Goal: Task Accomplishment & Management: Manage account settings

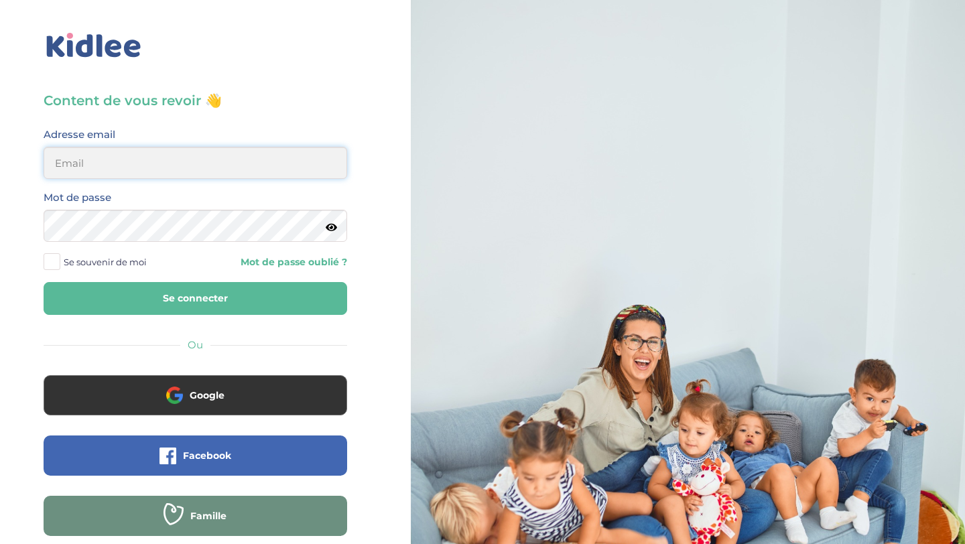
type input "aitoumeziane.consulting@gmail.com"
click at [230, 304] on button "Se connecter" at bounding box center [196, 298] width 304 height 33
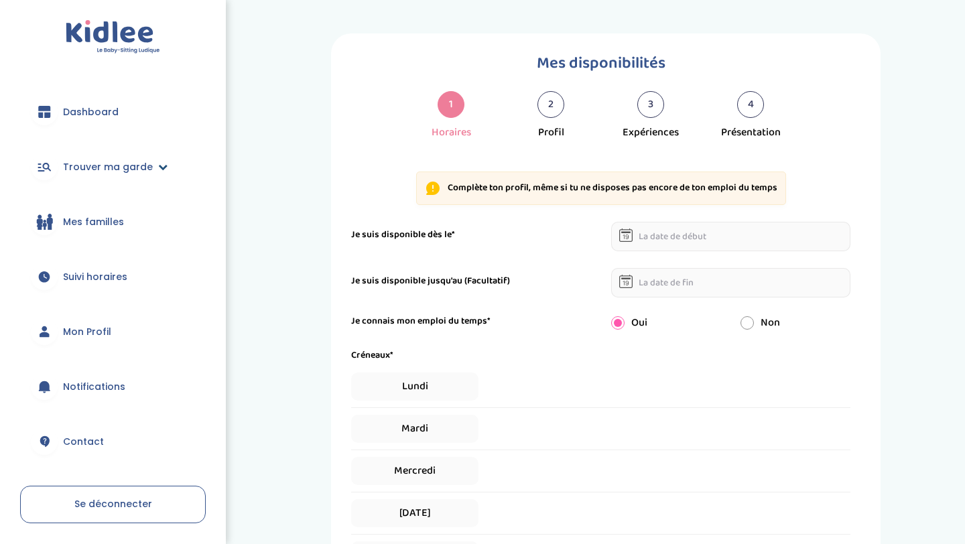
click at [140, 166] on span "Trouver ma garde" at bounding box center [108, 167] width 90 height 14
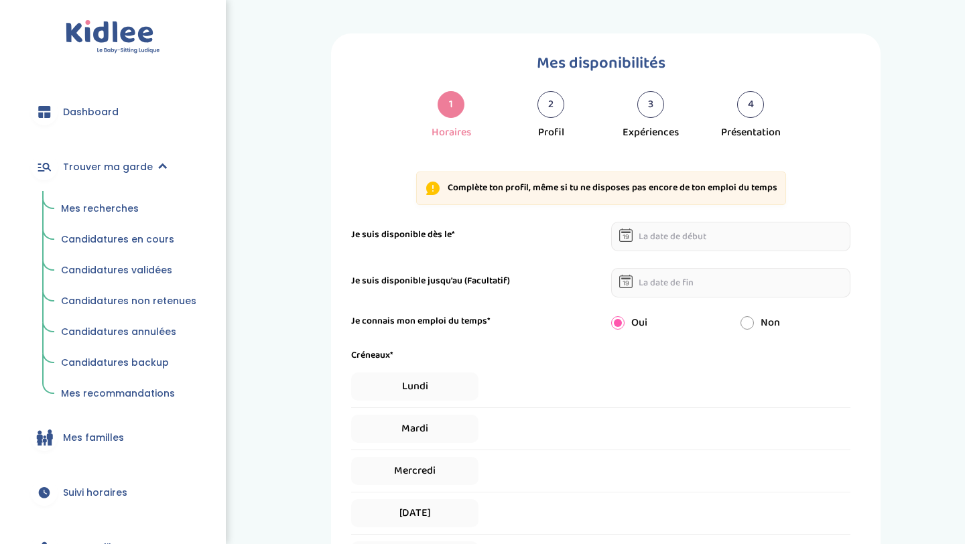
click at [101, 212] on span "Mes recherches" at bounding box center [100, 208] width 78 height 13
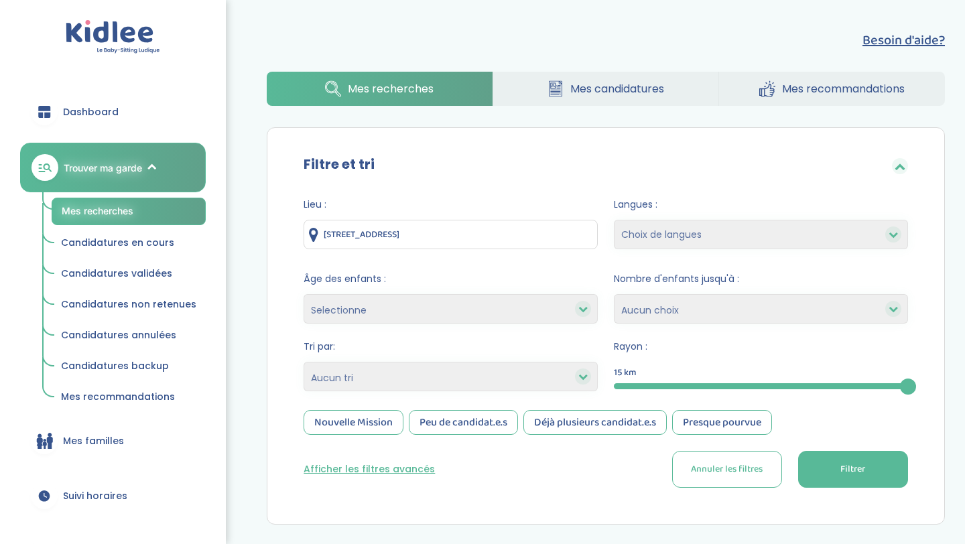
click at [391, 376] on select "Heures par semaine (croissant) Heures par semaine (décroissant) Date de démarra…" at bounding box center [451, 376] width 294 height 29
select select "hours_asc"
click at [304, 362] on select "Heures par semaine (croissant) Heures par semaine (décroissant) Date de démarra…" at bounding box center [451, 376] width 294 height 29
click at [844, 471] on span "Filtrer" at bounding box center [853, 469] width 25 height 14
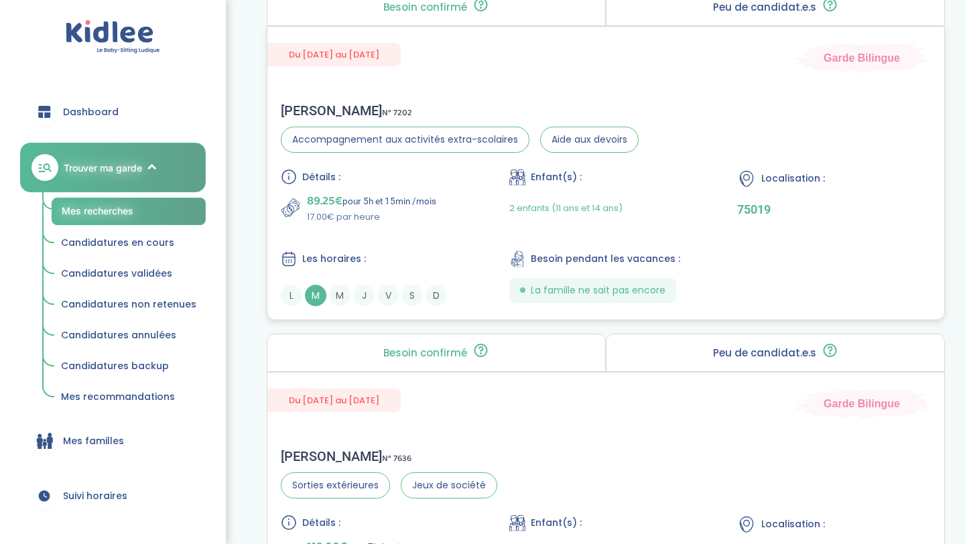
scroll to position [585, 0]
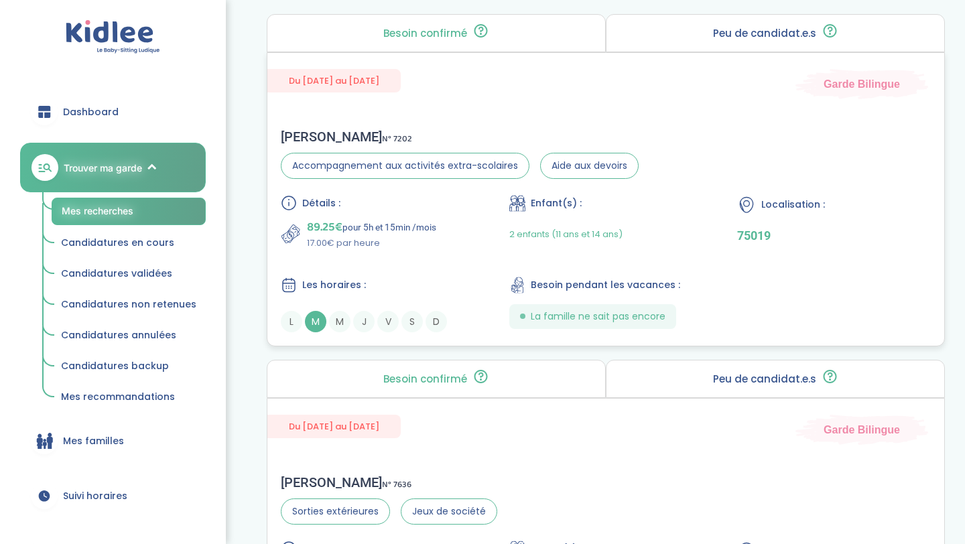
click at [494, 108] on div "Du 01-09-2025 au 31-07-2026 Garde Bilingue Maud C . N° 7202 Accompagnement aux …" at bounding box center [606, 199] width 678 height 294
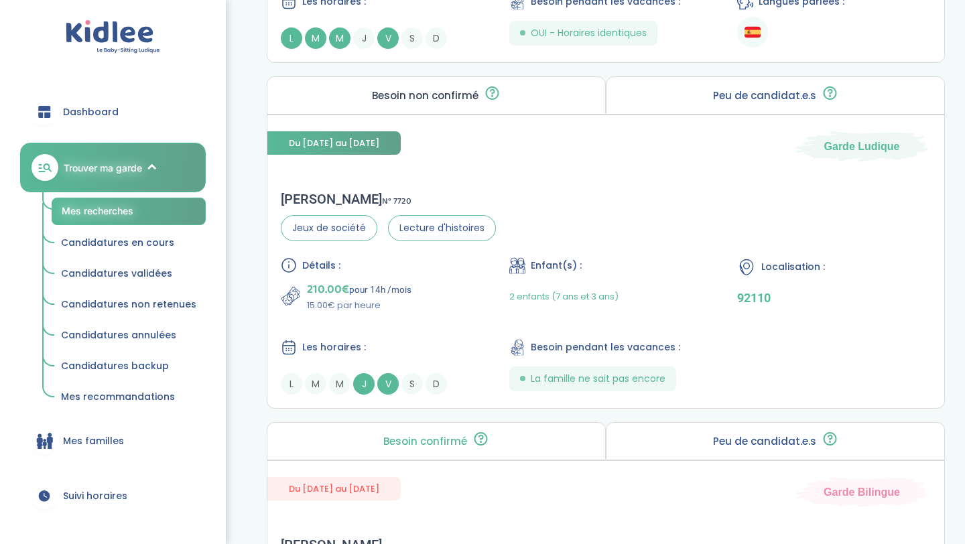
scroll to position [2608, 0]
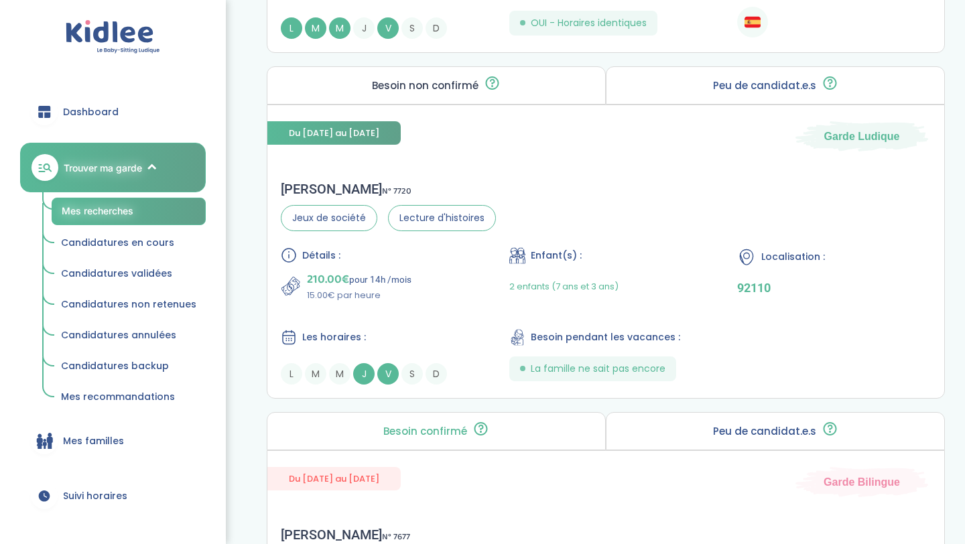
click at [147, 269] on span "Candidatures validées" at bounding box center [116, 273] width 111 height 13
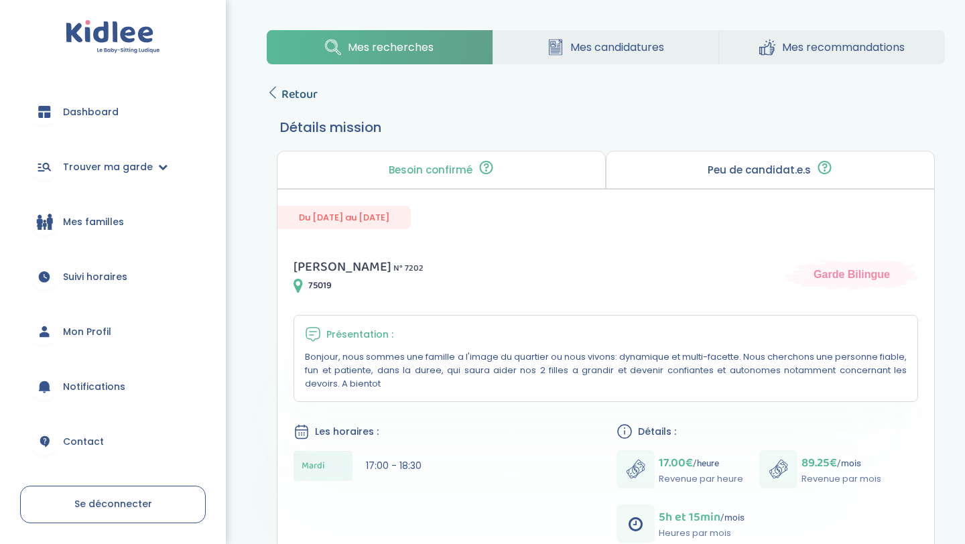
click at [276, 90] on icon at bounding box center [273, 92] width 12 height 12
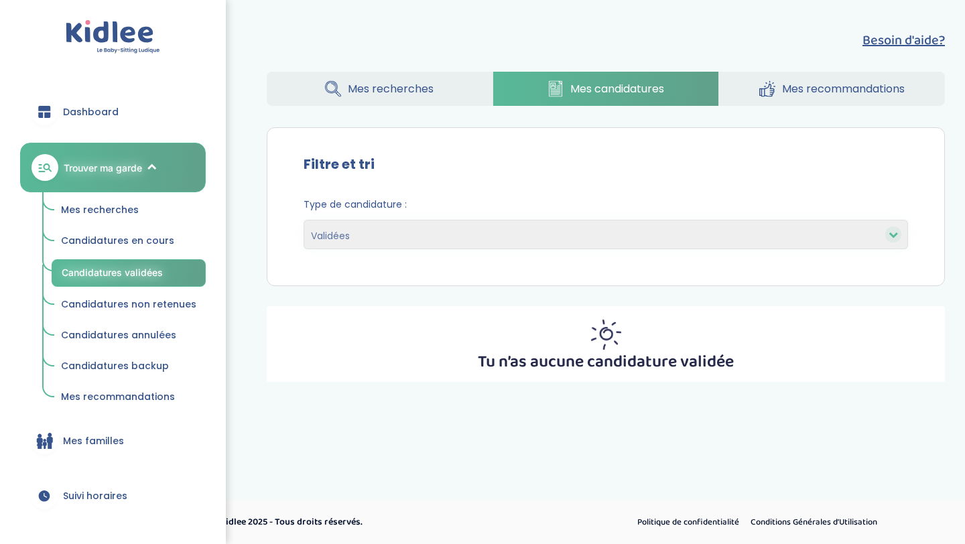
select select "accepted"
click at [151, 237] on span "Candidatures en cours" at bounding box center [117, 240] width 113 height 13
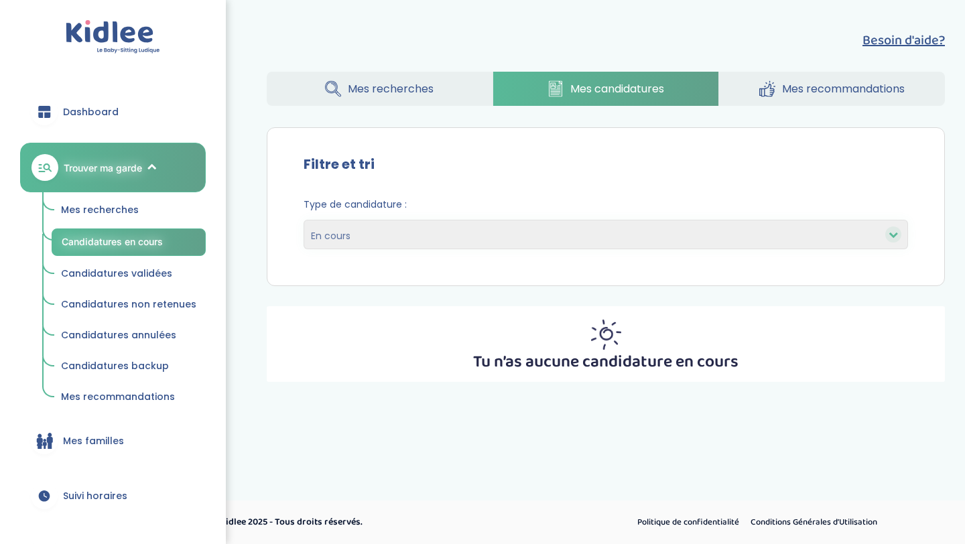
click at [148, 301] on span "Candidatures non retenues" at bounding box center [128, 304] width 135 height 13
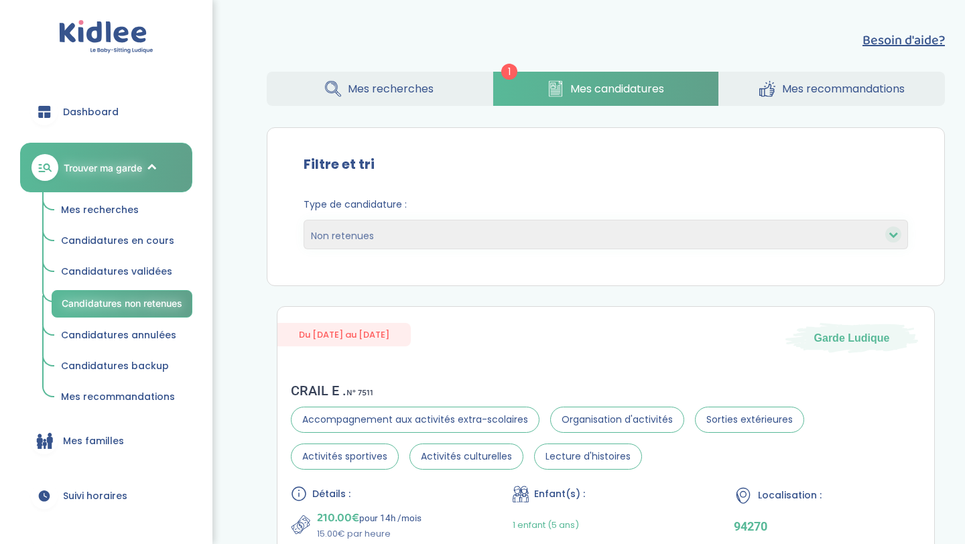
select select "declined"
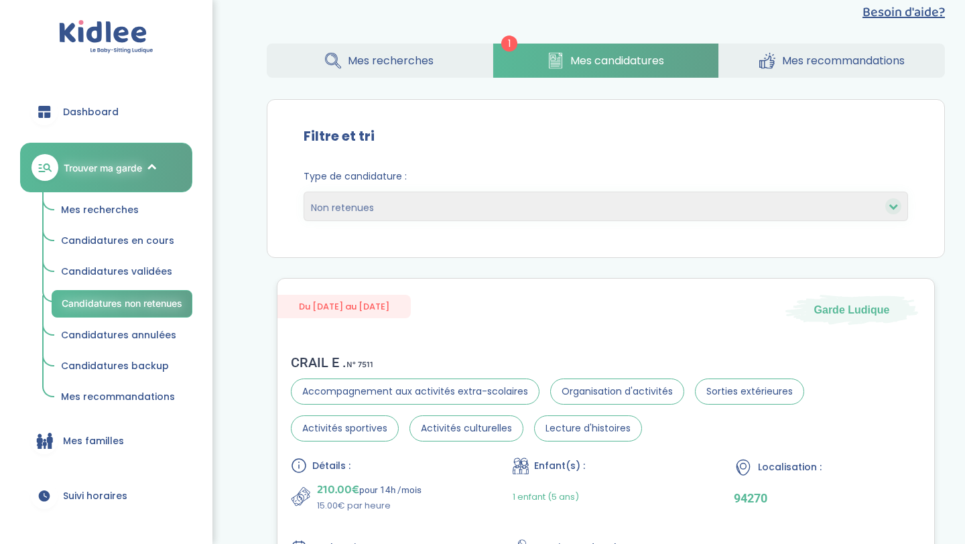
scroll to position [25, 0]
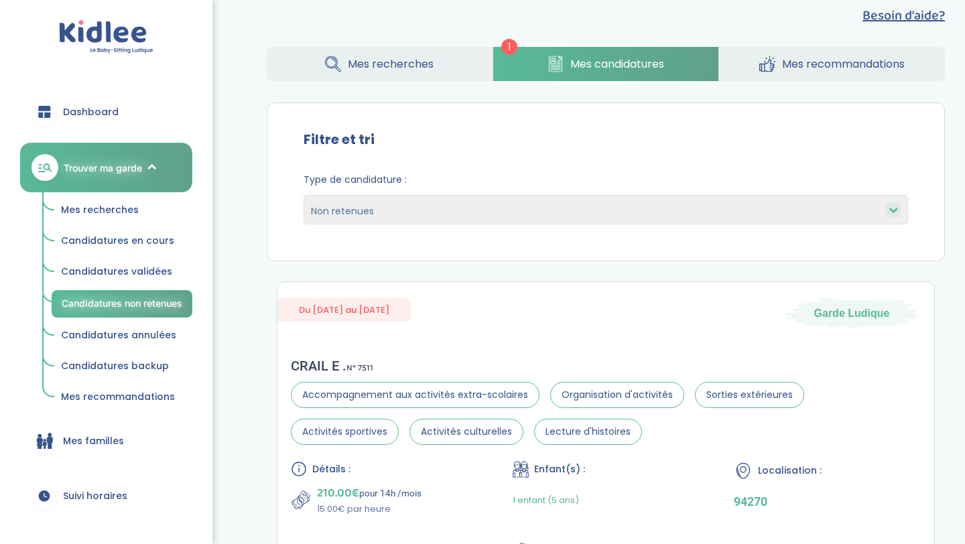
click at [165, 336] on span "Candidatures annulées" at bounding box center [118, 334] width 115 height 13
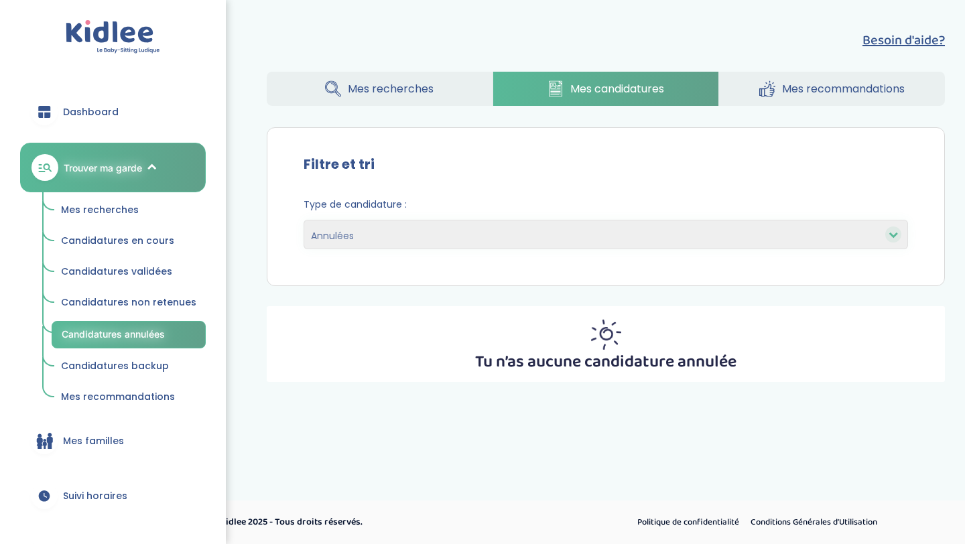
select select "canceled"
click at [145, 391] on span "Mes recommandations" at bounding box center [118, 396] width 114 height 13
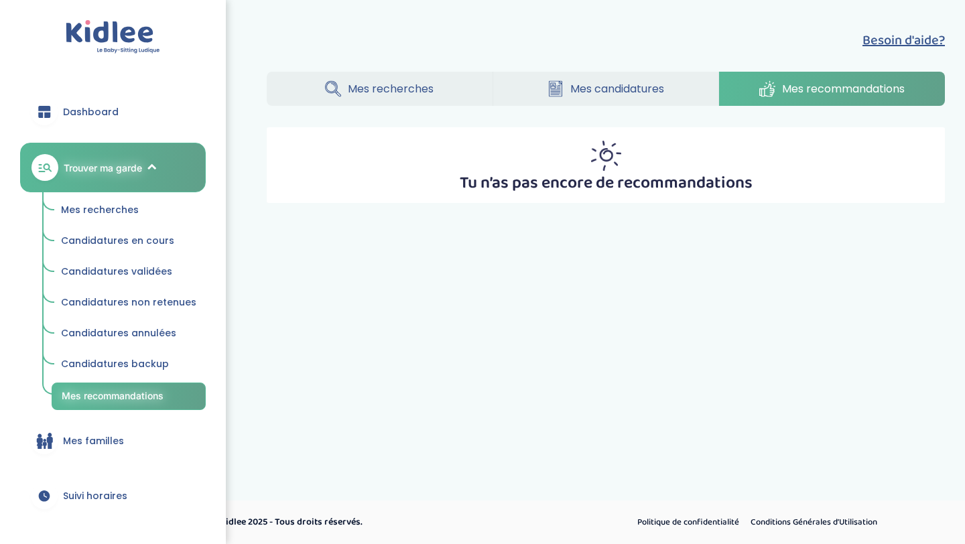
click at [135, 204] on span "Mes recherches" at bounding box center [100, 209] width 78 height 13
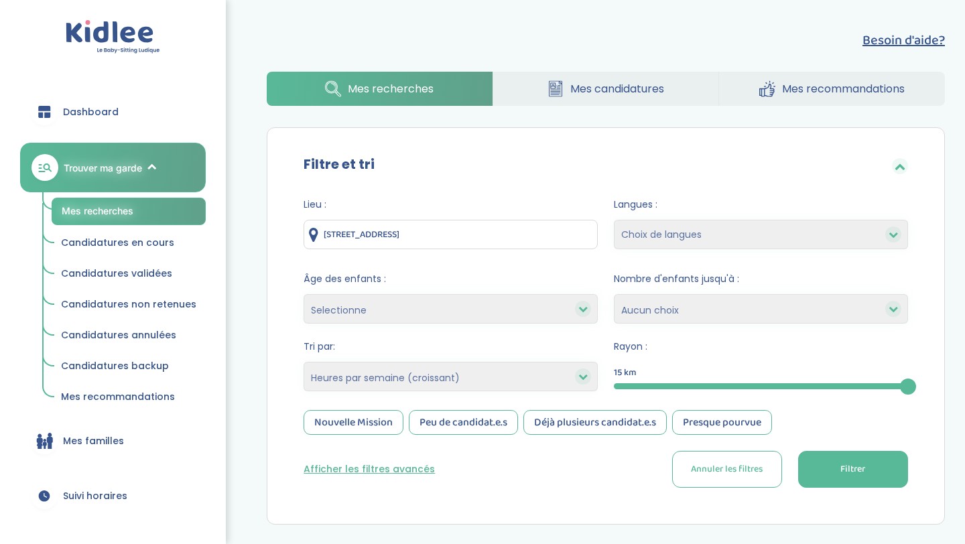
select select "hours_asc"
